Goal: Task Accomplishment & Management: Manage account settings

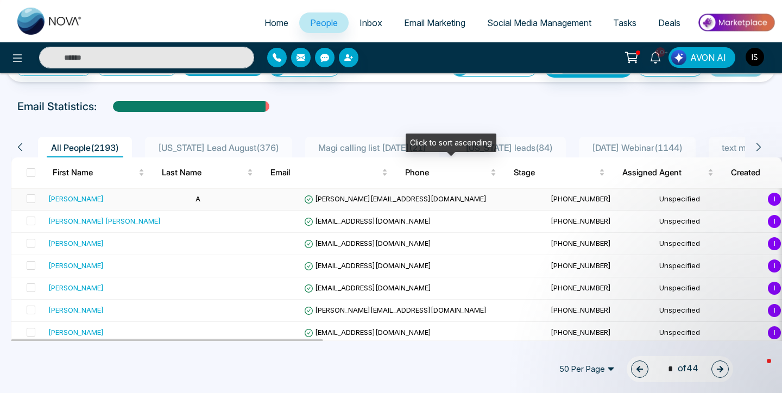
scroll to position [38, 0]
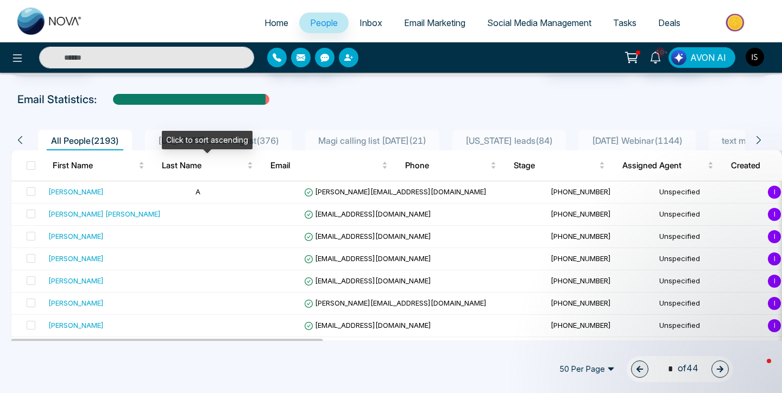
click at [208, 137] on div "Click to sort ascending" at bounding box center [207, 140] width 91 height 18
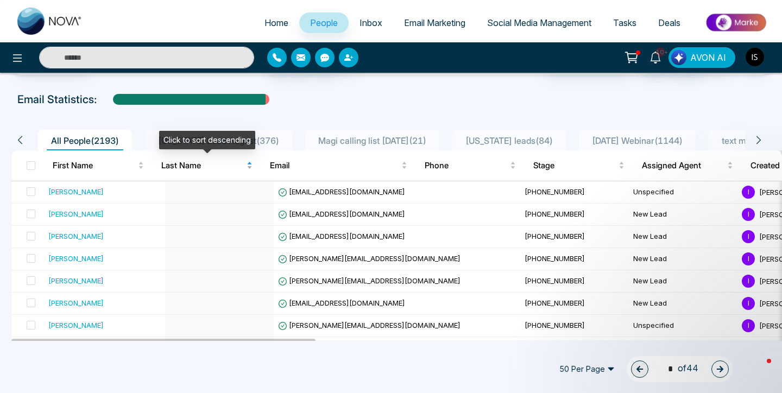
click at [222, 159] on div "Last Name" at bounding box center [206, 165] width 91 height 13
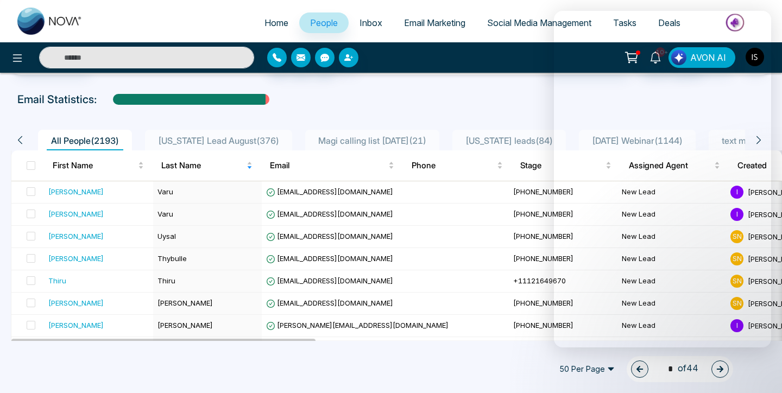
click at [481, 100] on div "Email Statistics:" at bounding box center [264, 99] width 494 height 16
click at [461, 104] on div "Email Statistics:" at bounding box center [264, 99] width 494 height 16
click at [393, 278] on td "[EMAIL_ADDRESS][DOMAIN_NAME]" at bounding box center [385, 282] width 247 height 22
